Goal: Navigation & Orientation: Find specific page/section

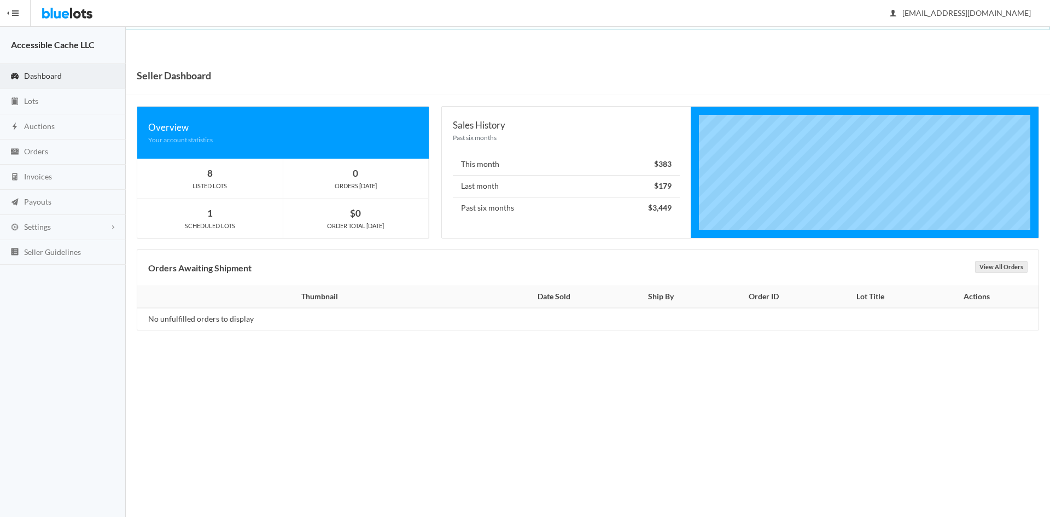
click at [36, 76] on span "Dashboard" at bounding box center [43, 75] width 38 height 9
click at [28, 101] on span "Lots" at bounding box center [31, 100] width 14 height 9
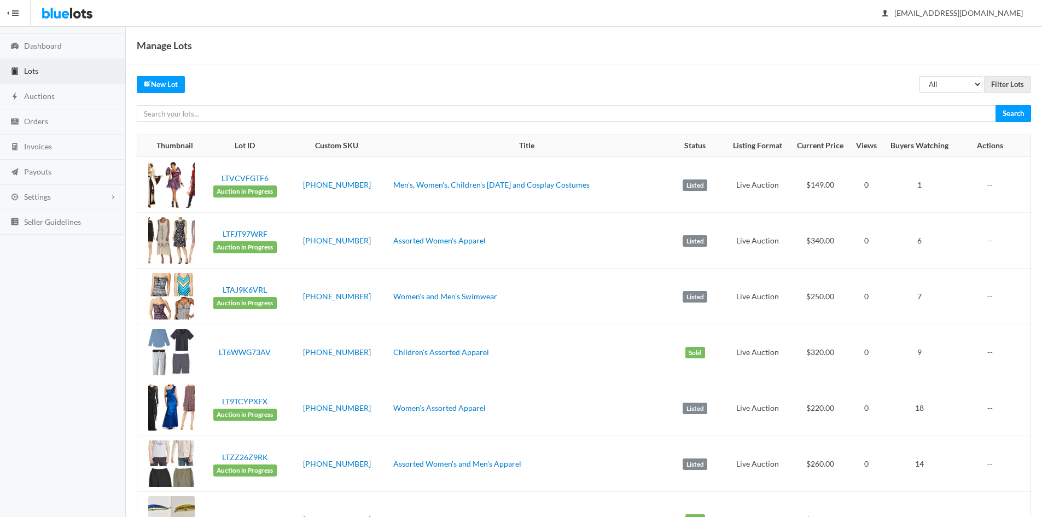
scroll to position [27, 0]
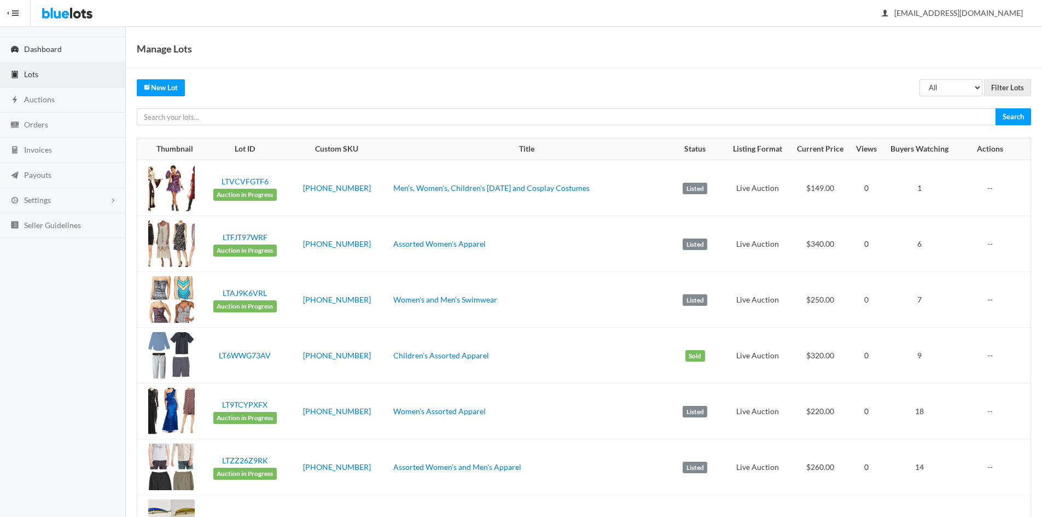
click at [45, 46] on span "Dashboard" at bounding box center [43, 48] width 38 height 9
